Goal: Transaction & Acquisition: Book appointment/travel/reservation

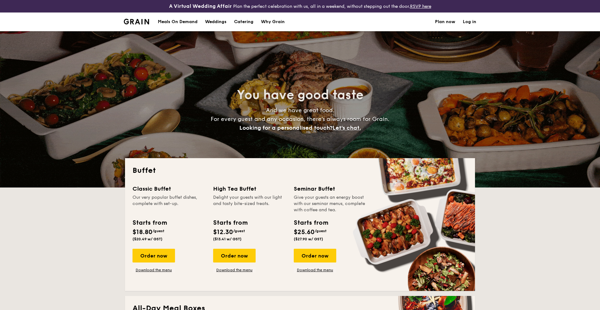
select select
drag, startPoint x: 159, startPoint y: 256, endPoint x: 163, endPoint y: 257, distance: 4.4
click at [159, 256] on div "Order now" at bounding box center [153, 256] width 42 height 14
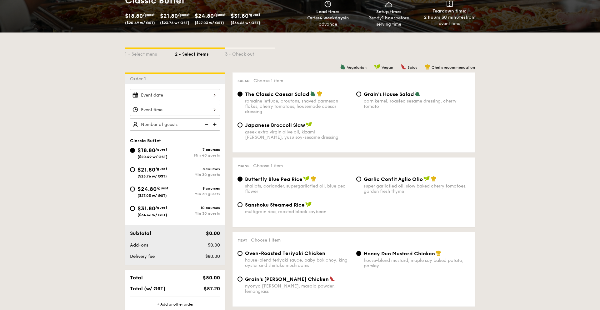
scroll to position [119, 0]
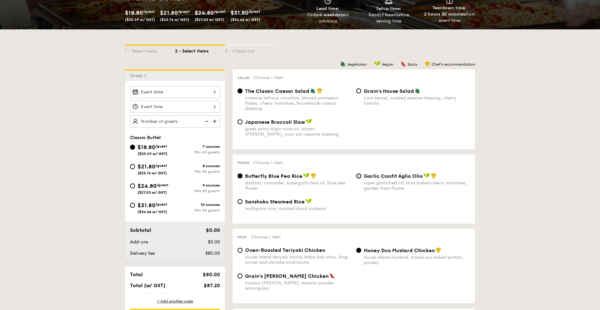
click at [360, 178] on input "Garlic Confit Aglio Olio super garlicfied oil, slow baked cherry tomatoes, gard…" at bounding box center [358, 175] width 5 height 5
radio input "true"
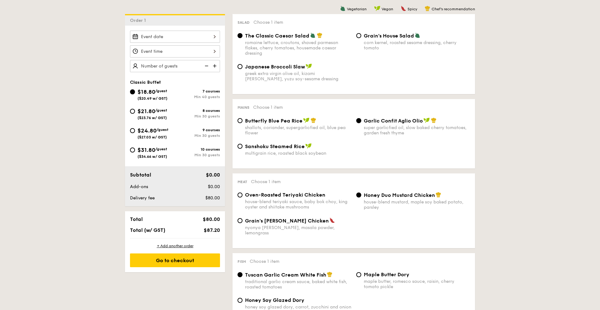
scroll to position [175, 0]
click at [299, 195] on span "Oven-Roasted Teriyaki Chicken" at bounding box center [285, 194] width 80 height 6
click at [242, 195] on input "Oven-Roasted Teriyaki Chicken house-blend teriyaki sauce, baby bok choy, king o…" at bounding box center [239, 194] width 5 height 5
radio input "true"
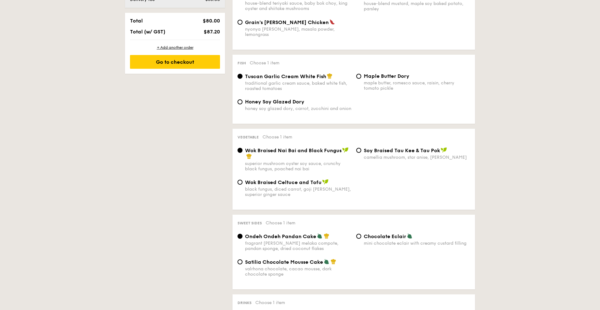
scroll to position [382, 0]
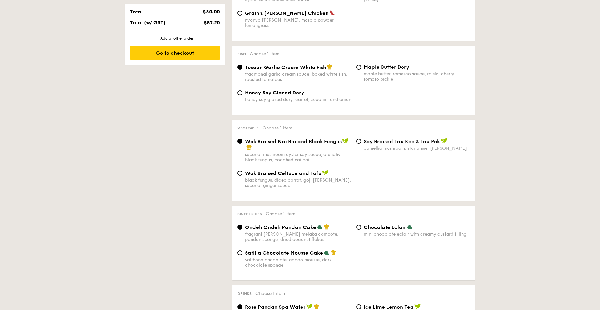
click at [361, 138] on div "⁠Soy Braised Tau Kee & Tau Pok camellia mushroom, star anise, goji [PERSON_NAME]" at bounding box center [413, 144] width 119 height 13
click at [360, 139] on input "⁠Soy Braised Tau Kee & Tau Pok camellia mushroom, star anise, goji [PERSON_NAME]" at bounding box center [358, 141] width 5 height 5
radio input "true"
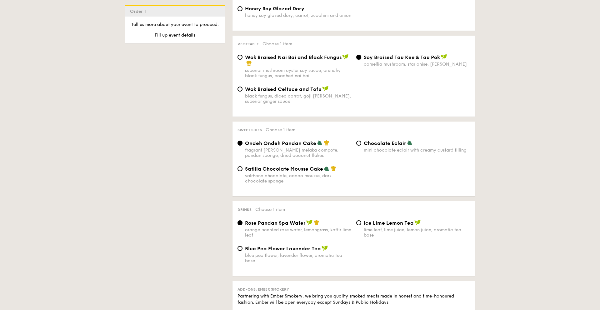
scroll to position [467, 0]
click at [360, 140] on input "Chocolate Eclair mini chocolate eclair with creamy custard filling" at bounding box center [358, 142] width 5 height 5
radio input "true"
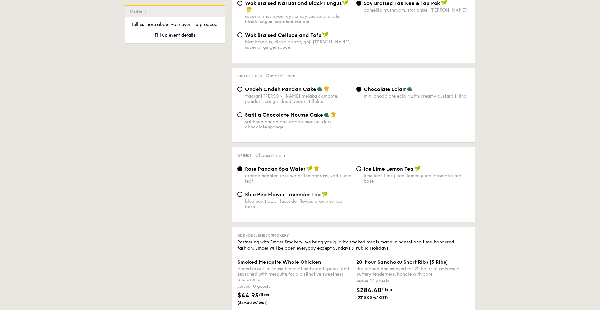
scroll to position [521, 0]
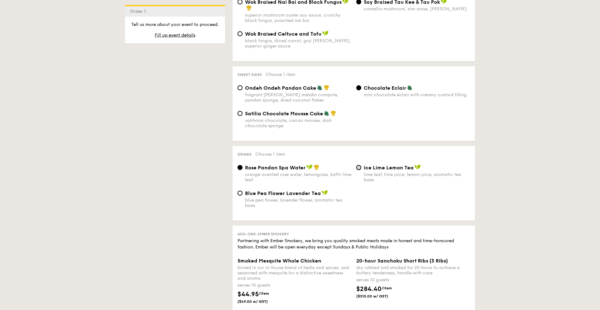
click at [358, 165] on input "Ice Lime Lemon Tea lime leaf, lime juice, lemon juice, aromatic tea base" at bounding box center [358, 167] width 5 height 5
radio input "true"
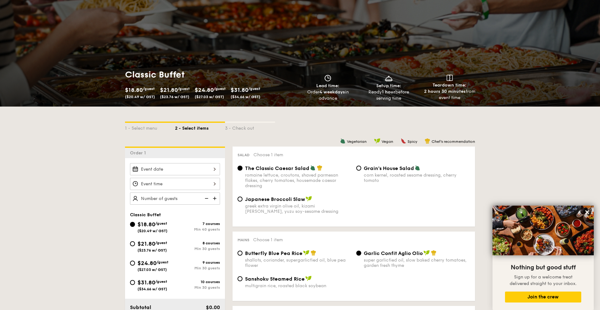
scroll to position [88, 0]
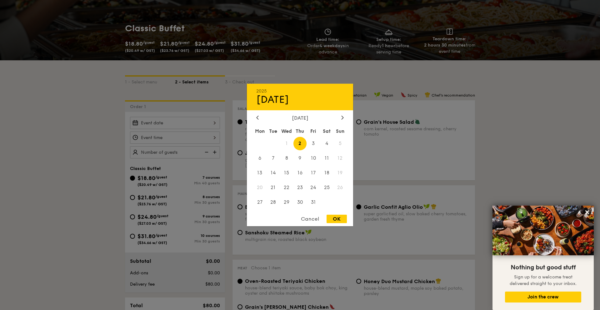
click at [179, 123] on div "2025 Oct [DATE] Tue Wed Thu Fri Sat Sun 1 2 3 4 5 6 7 8 9 10 11 12 13 14 15 16 …" at bounding box center [175, 123] width 90 height 12
click at [299, 143] on span "2" at bounding box center [299, 143] width 13 height 13
click at [336, 220] on div "OK" at bounding box center [336, 219] width 20 height 8
type input "[DATE]"
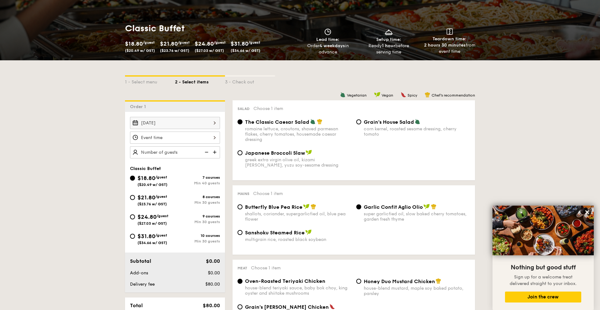
click at [170, 138] on div at bounding box center [175, 138] width 90 height 12
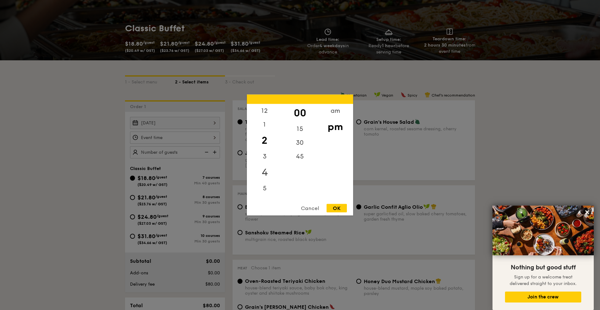
click at [270, 178] on div "4" at bounding box center [264, 172] width 35 height 18
click at [339, 209] on div "OK" at bounding box center [336, 208] width 20 height 8
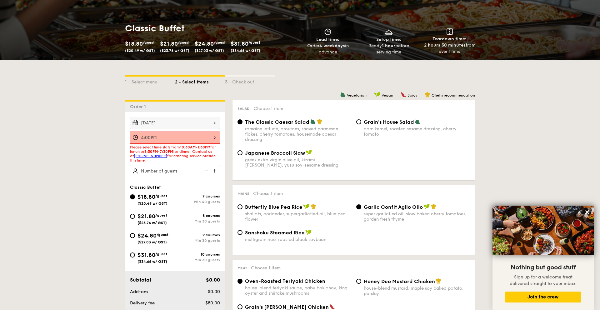
click at [161, 156] on link "[PHONE_NUMBER]" at bounding box center [150, 156] width 33 height 4
click at [153, 140] on div "4:00PM" at bounding box center [175, 138] width 90 height 12
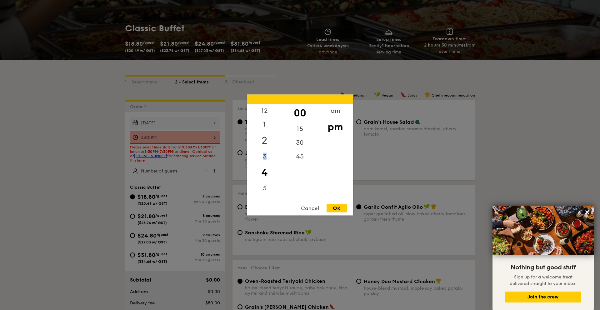
drag, startPoint x: 276, startPoint y: 149, endPoint x: 275, endPoint y: 141, distance: 8.3
click at [275, 141] on div "12 1 2 3 4 5 6 7 8 9 10 11" at bounding box center [264, 151] width 35 height 95
click at [265, 181] on div "5" at bounding box center [264, 186] width 35 height 18
click at [344, 208] on div "OK" at bounding box center [336, 208] width 20 height 8
type input "5:00PM"
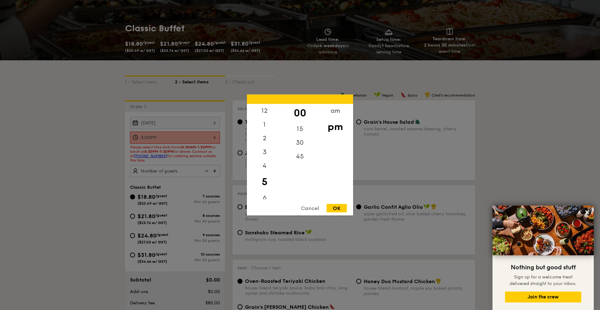
click at [184, 138] on div "5:00PM 12 1 2 3 4 5 6 7 8 9 10 11 00 15 30 45 am pm Cancel OK" at bounding box center [175, 138] width 90 height 12
click at [337, 210] on div "OK" at bounding box center [336, 208] width 20 height 8
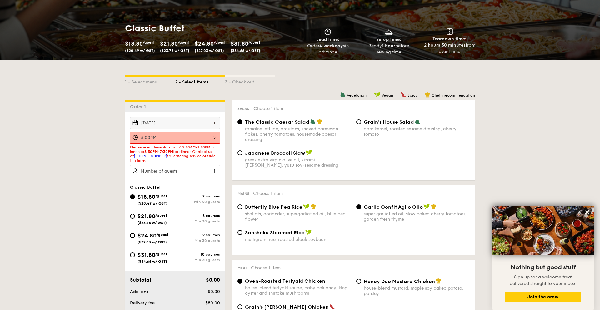
click at [214, 171] on img at bounding box center [215, 171] width 9 height 12
click at [207, 172] on img at bounding box center [205, 171] width 9 height 12
type input "40 guests"
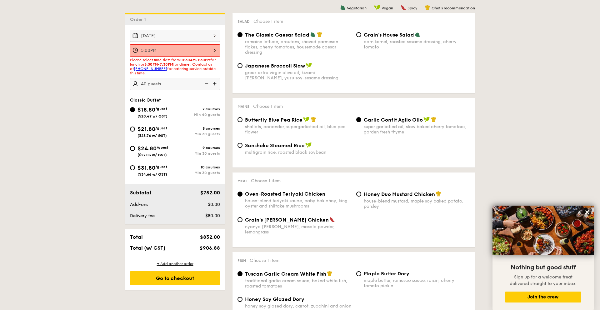
scroll to position [179, 0]
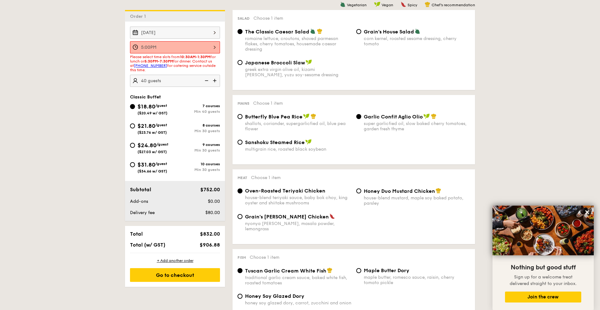
click at [134, 128] on div "$21.80 /guest ($23.76 w/ GST)" at bounding box center [152, 128] width 45 height 13
click at [134, 128] on input "$21.80 /guest ($23.76 w/ GST) 8 courses Min 30 guests" at bounding box center [132, 125] width 5 height 5
radio input "true"
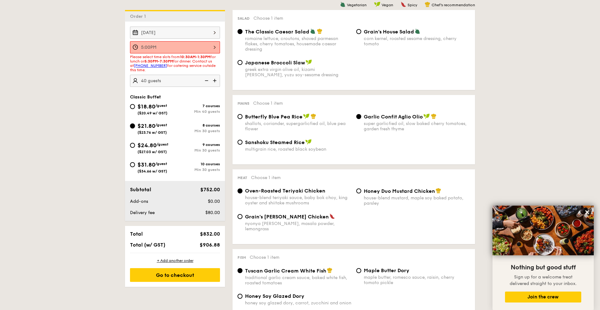
radio input "true"
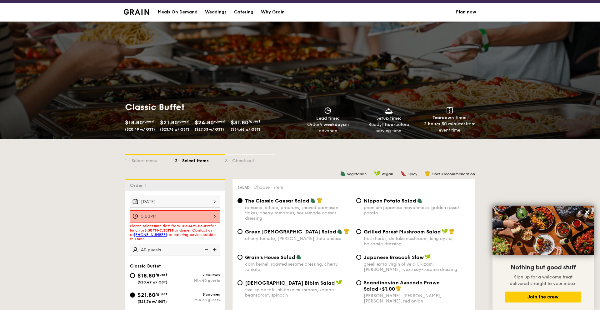
scroll to position [0, 0]
